Goal: Task Accomplishment & Management: Complete application form

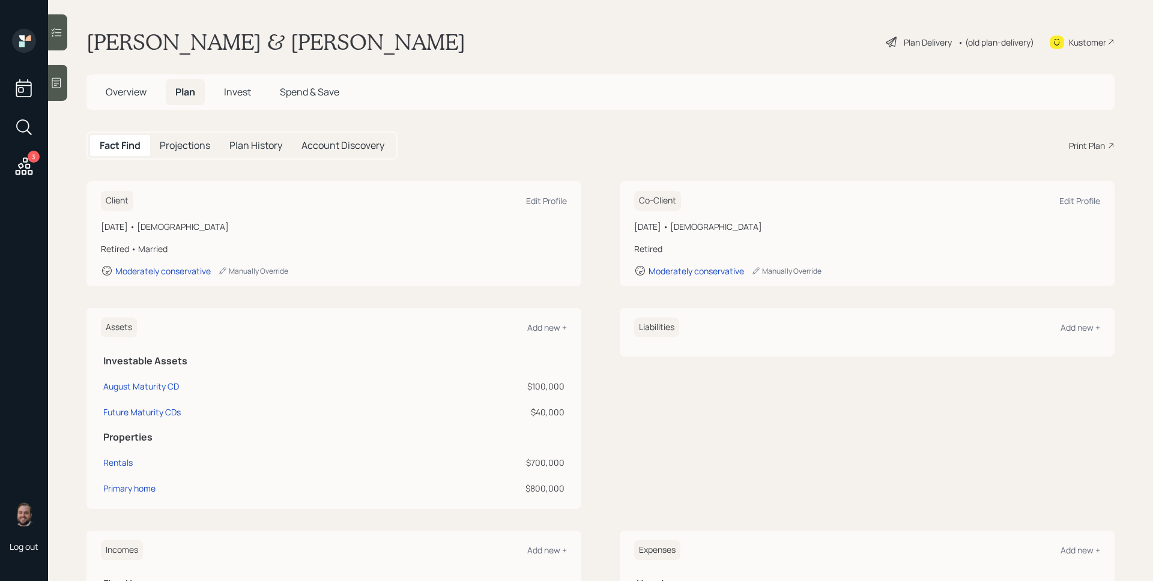
click at [928, 37] on div "Plan Delivery" at bounding box center [928, 42] width 48 height 13
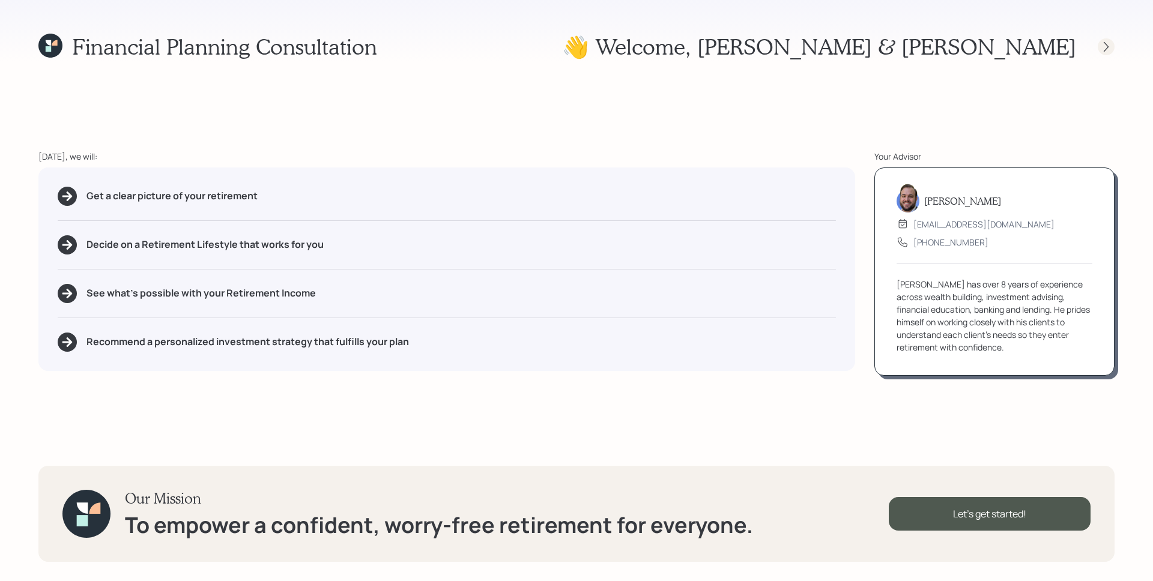
click at [1107, 41] on icon at bounding box center [1106, 47] width 12 height 12
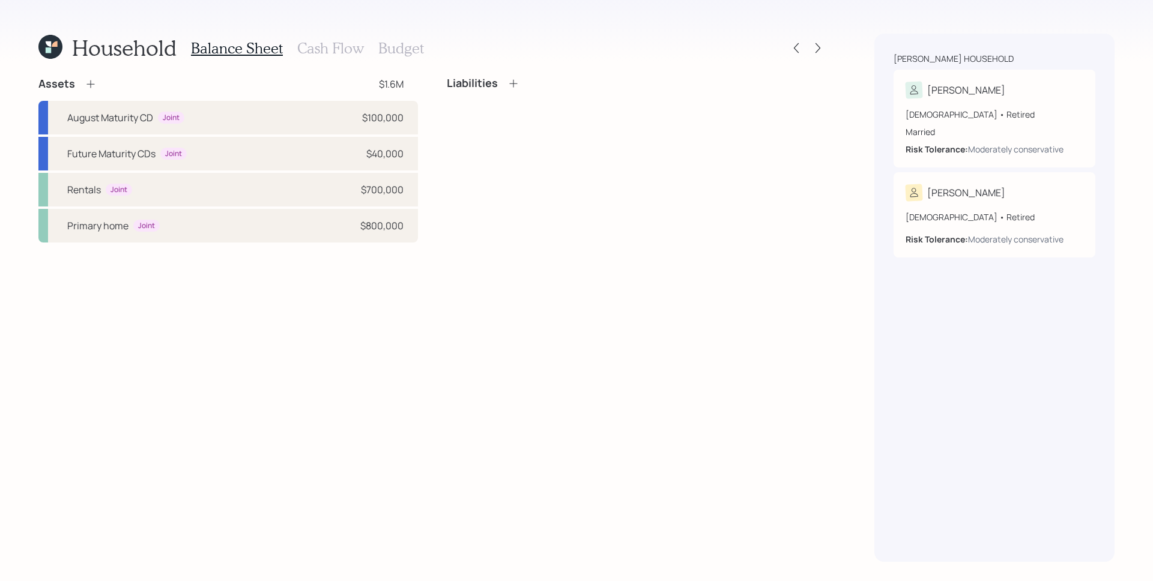
click at [827, 46] on div "Household Balance Sheet Cash Flow Budget Assets $1.6M August Maturity CD Joint …" at bounding box center [576, 290] width 1153 height 581
click at [823, 46] on div at bounding box center [818, 48] width 17 height 17
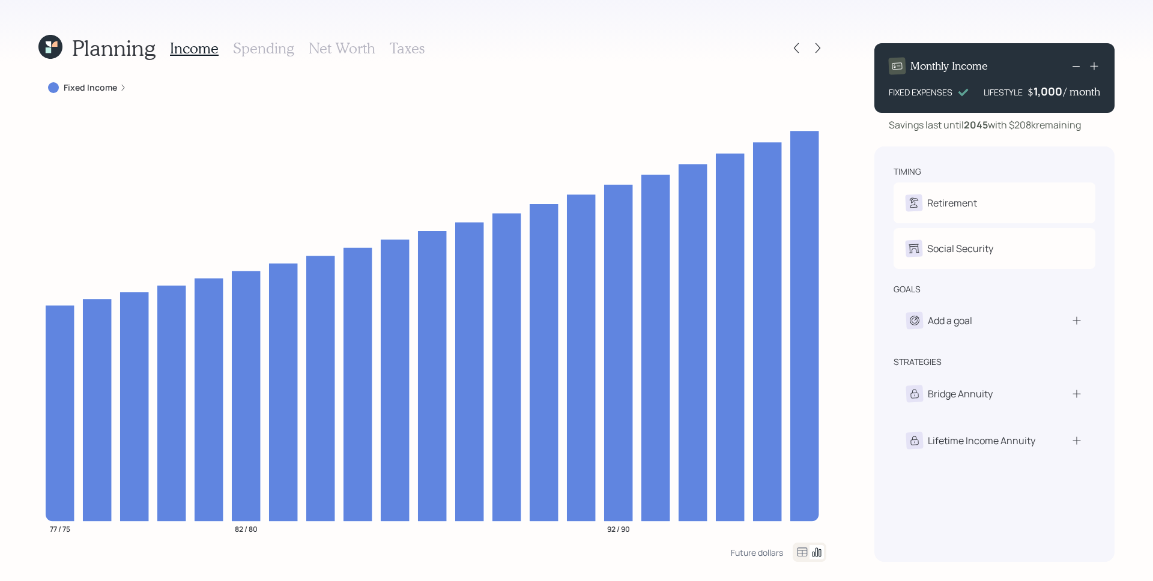
click at [119, 80] on div "Fixed Income" at bounding box center [87, 88] width 98 height 22
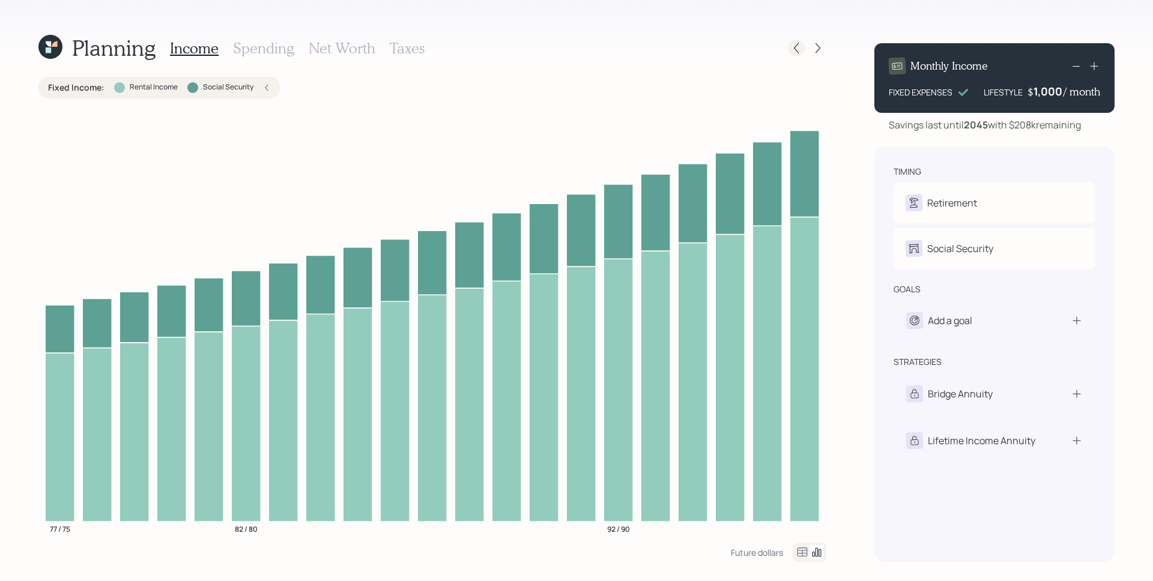
click at [801, 48] on icon at bounding box center [796, 48] width 12 height 12
